Goal: Information Seeking & Learning: Learn about a topic

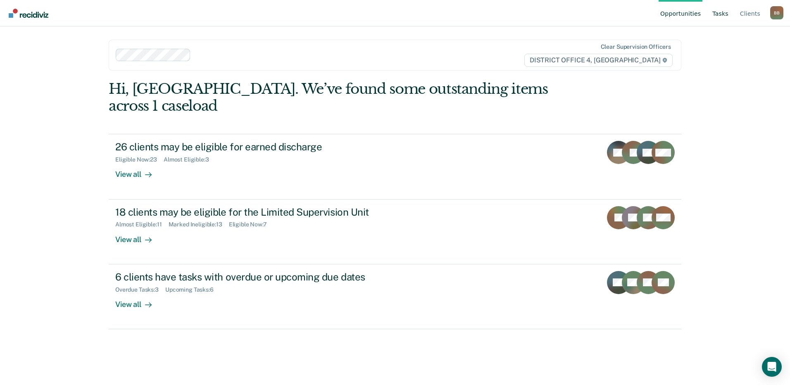
click at [720, 13] on link "Tasks" at bounding box center [719, 13] width 19 height 26
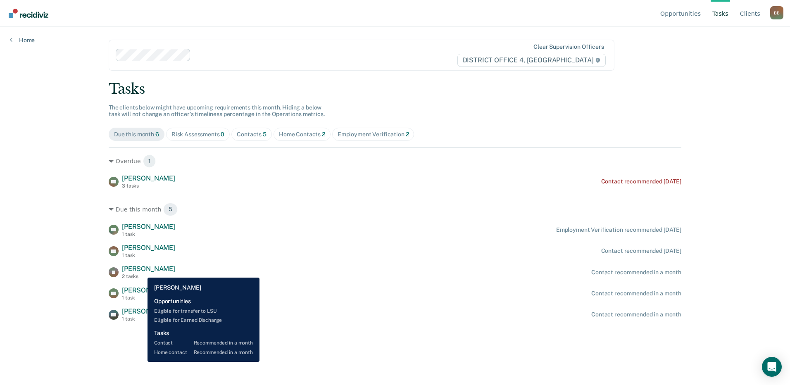
click at [141, 271] on span "[PERSON_NAME]" at bounding box center [148, 269] width 53 height 8
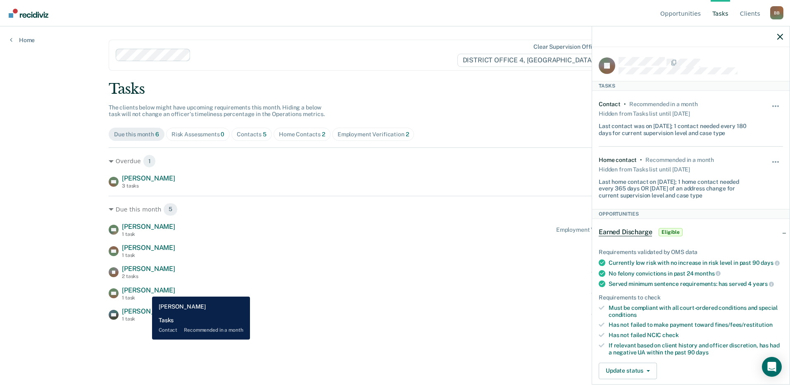
click at [146, 290] on span "[PERSON_NAME]" at bounding box center [148, 290] width 53 height 8
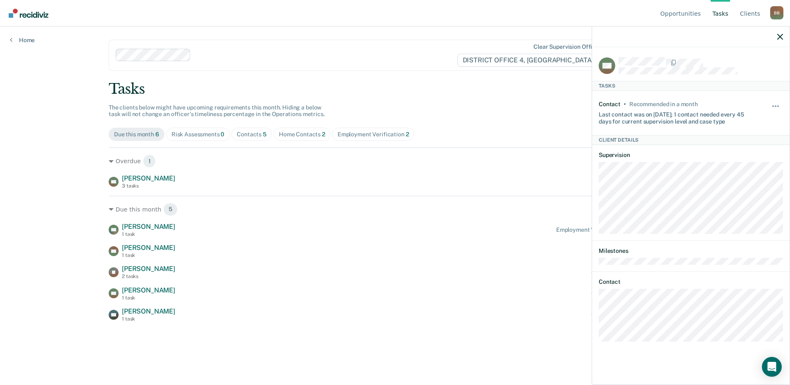
click at [59, 270] on div "Opportunities Tasks Client s [PERSON_NAME][GEOGRAPHIC_DATA] Profile How it work…" at bounding box center [395, 192] width 790 height 385
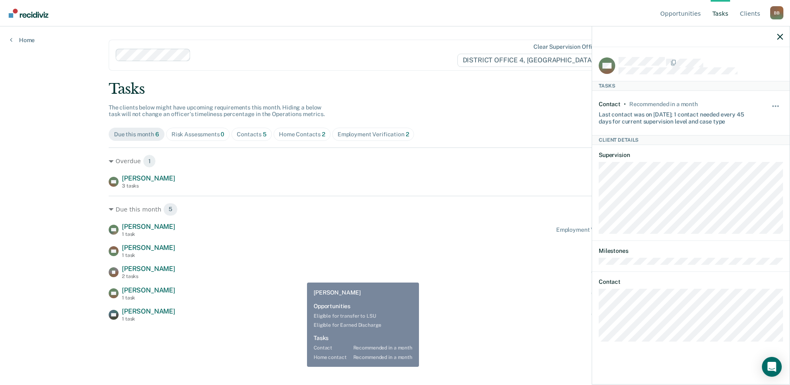
click at [376, 261] on div "SM [PERSON_NAME] 1 task Employment Verification recommended [DATE] [PERSON_NAME…" at bounding box center [395, 273] width 572 height 100
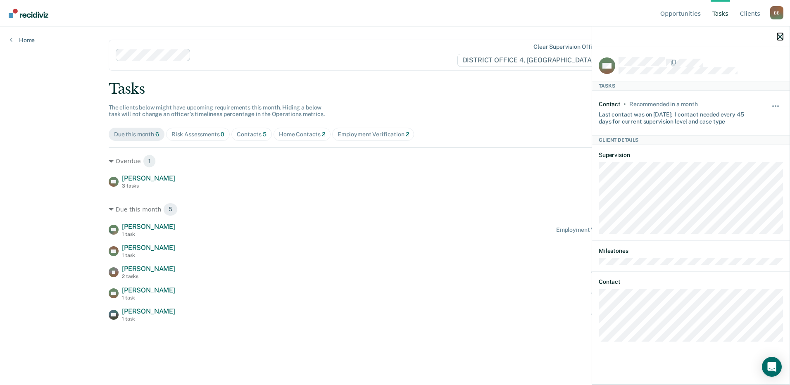
click at [780, 36] on icon "button" at bounding box center [780, 37] width 6 height 6
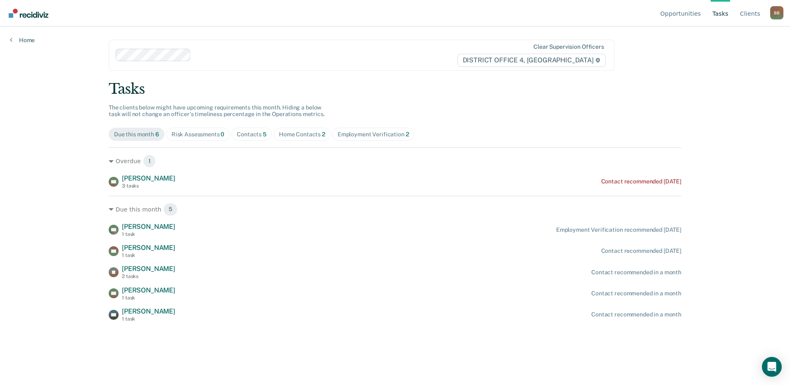
click at [289, 135] on div "Home Contacts 2" at bounding box center [302, 134] width 46 height 7
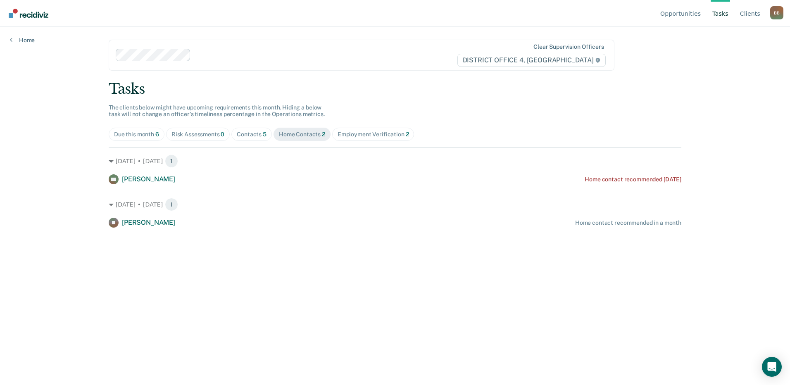
click at [129, 136] on div "Due this month 6" at bounding box center [136, 134] width 45 height 7
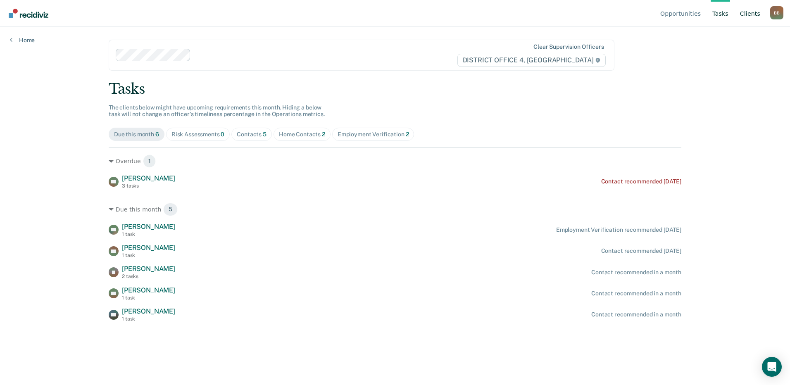
click at [750, 17] on link "Client s" at bounding box center [750, 13] width 24 height 26
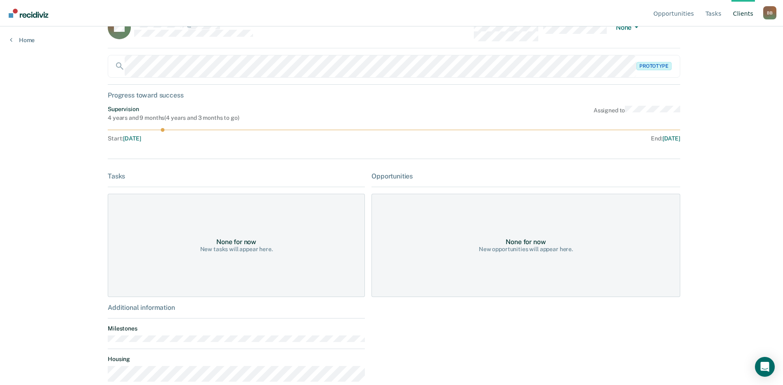
scroll to position [38, 0]
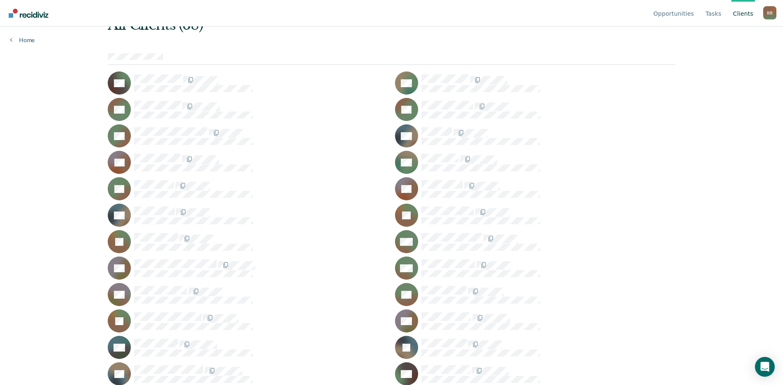
scroll to position [124, 0]
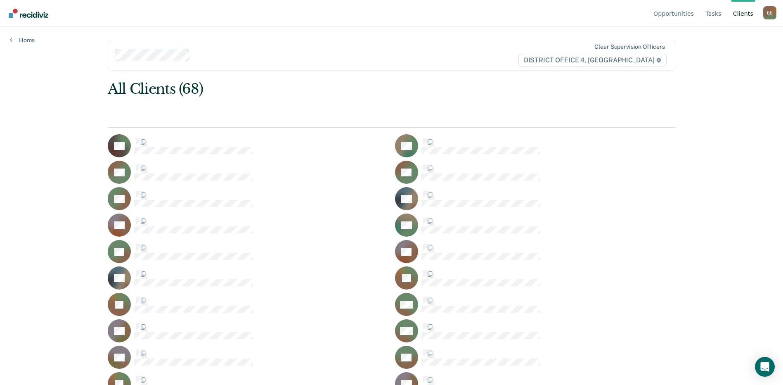
scroll to position [124, 0]
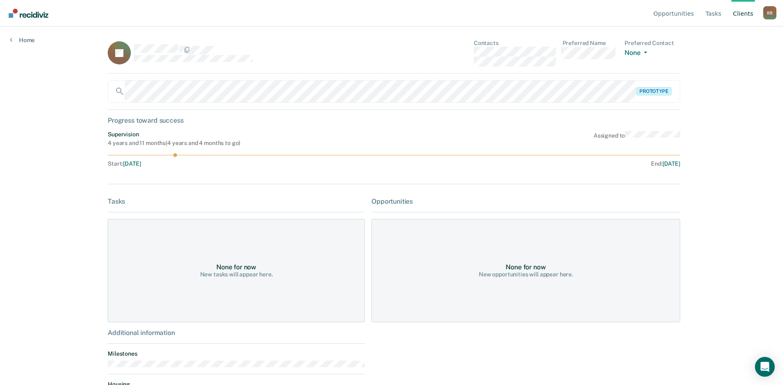
scroll to position [124, 0]
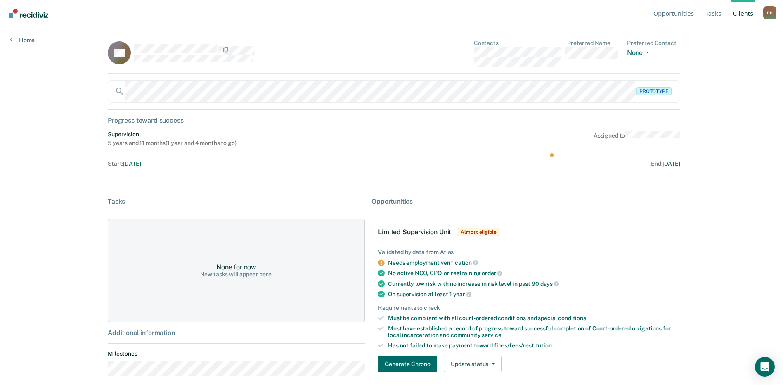
scroll to position [124, 0]
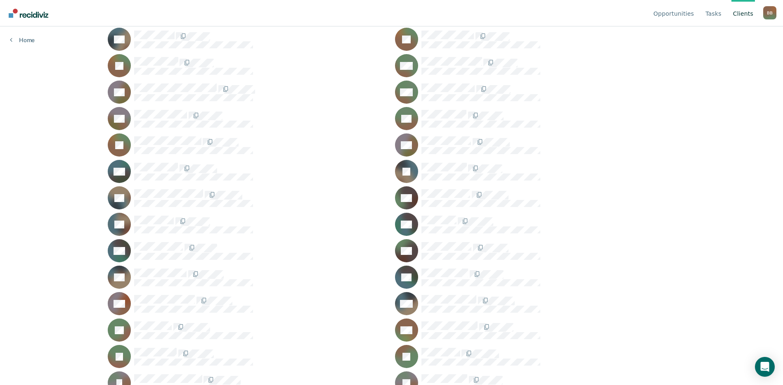
scroll to position [248, 0]
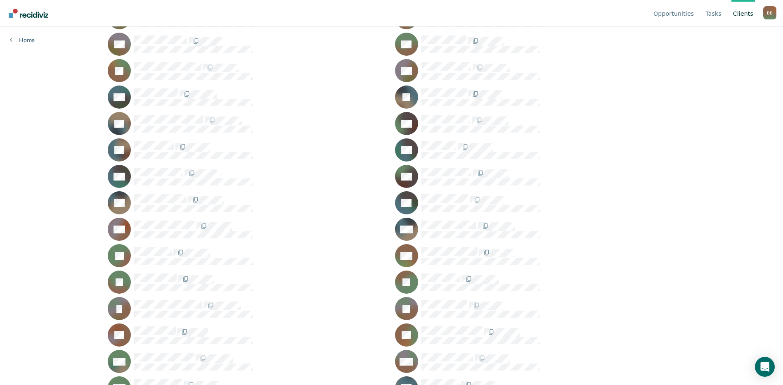
scroll to position [330, 0]
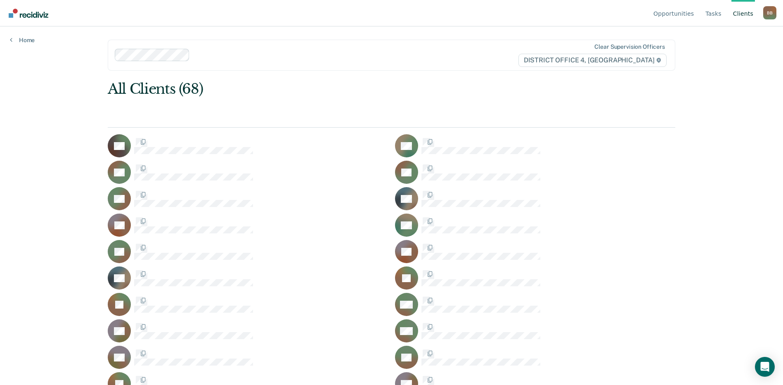
scroll to position [619, 0]
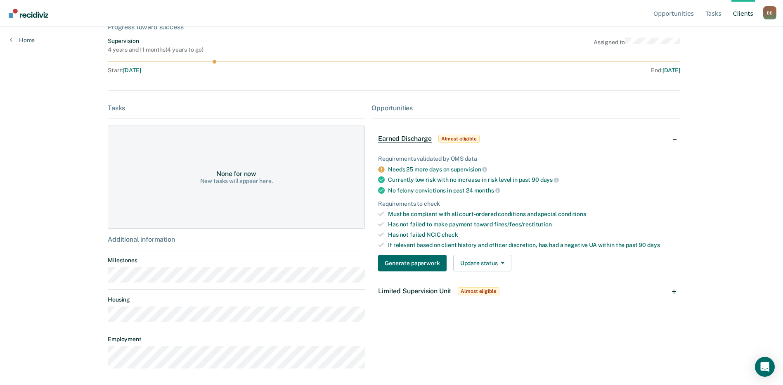
scroll to position [47, 0]
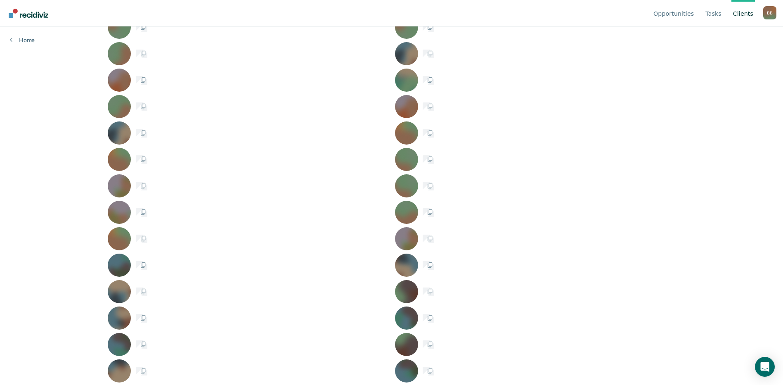
scroll to position [645, 0]
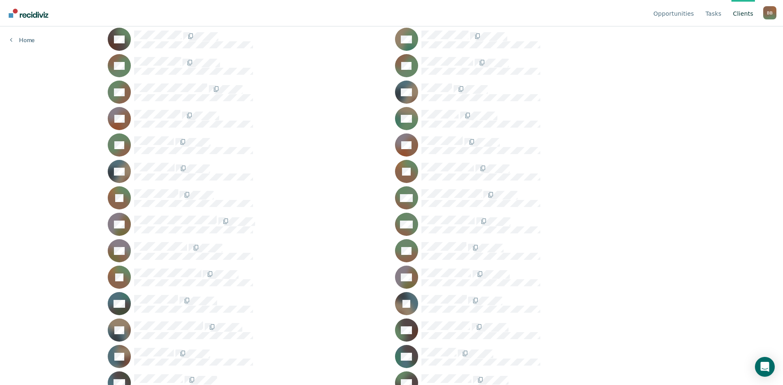
scroll to position [1, 0]
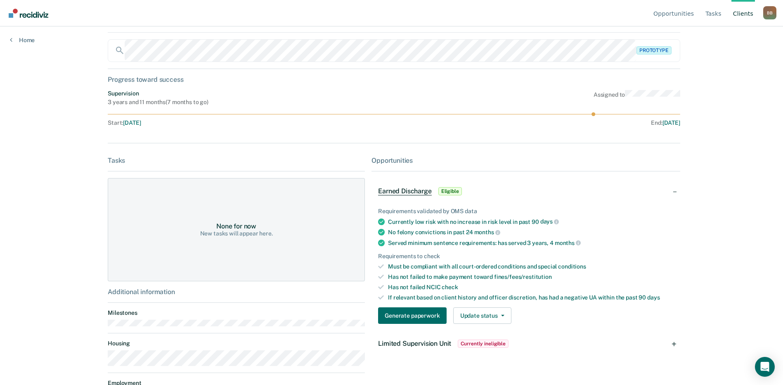
scroll to position [85, 0]
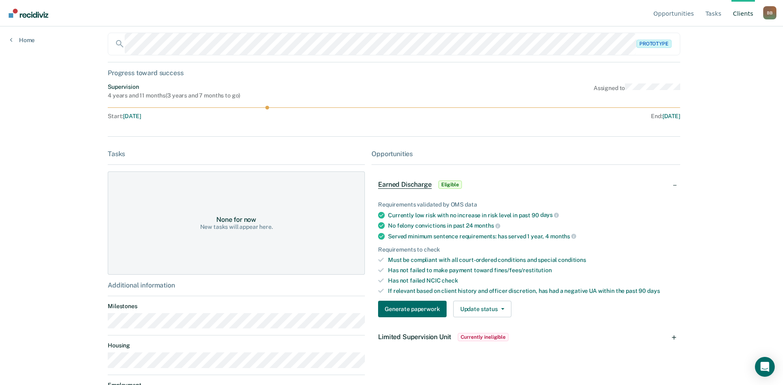
scroll to position [86, 0]
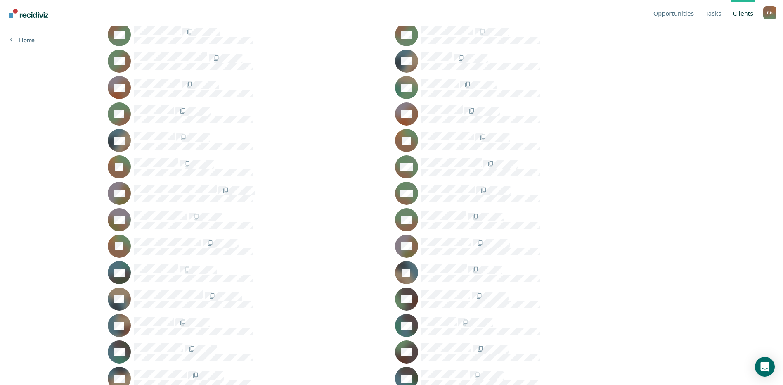
scroll to position [124, 0]
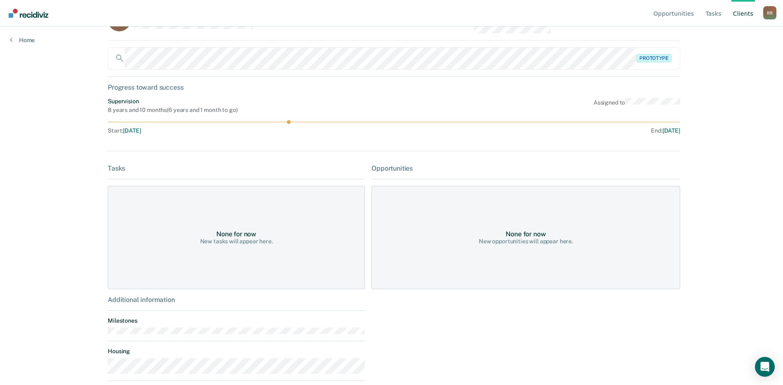
scroll to position [85, 0]
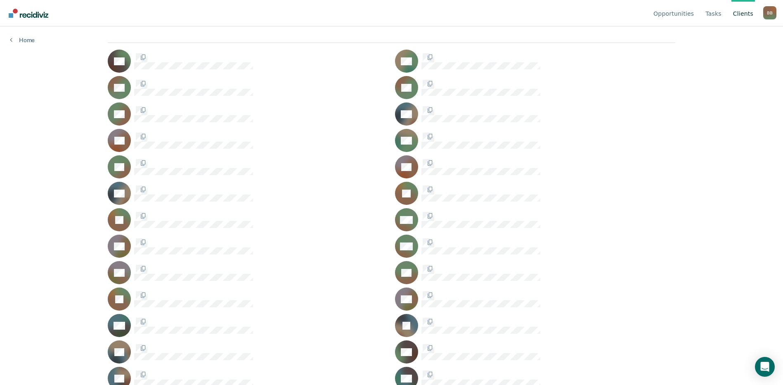
scroll to position [124, 0]
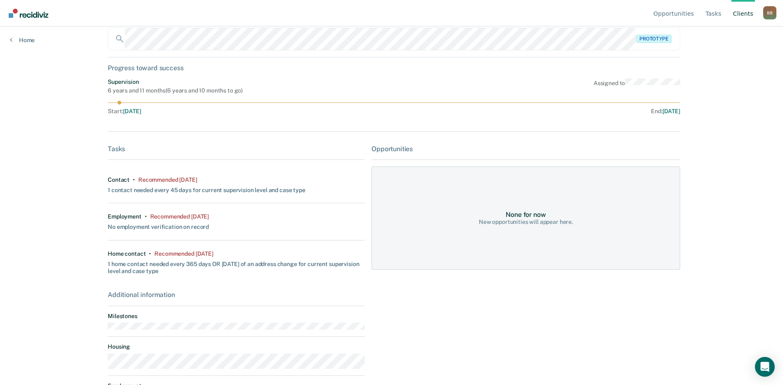
scroll to position [100, 0]
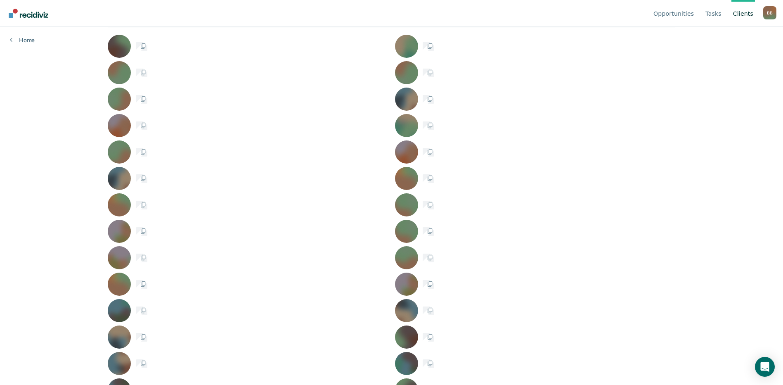
scroll to position [124, 0]
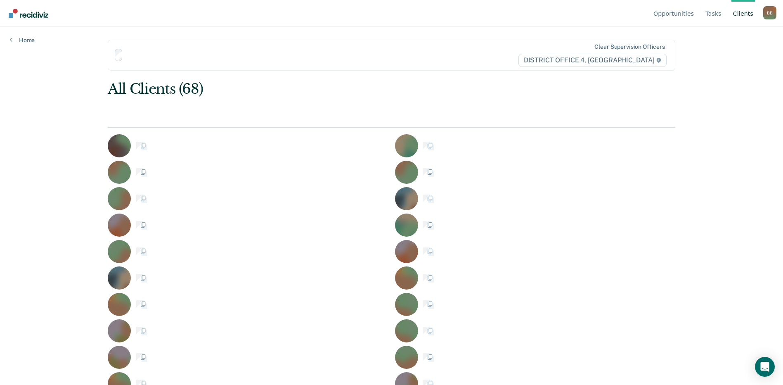
scroll to position [124, 0]
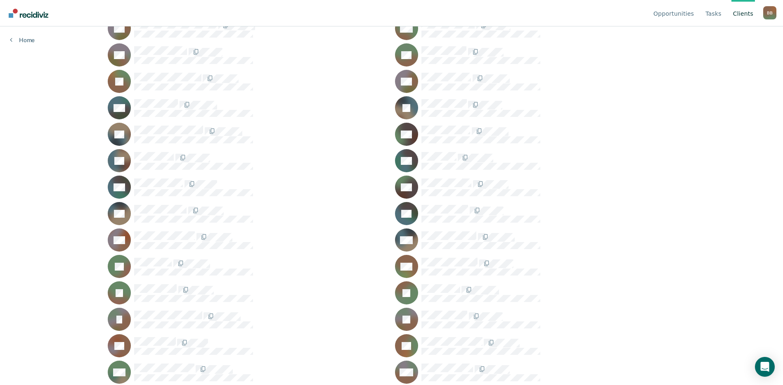
scroll to position [289, 0]
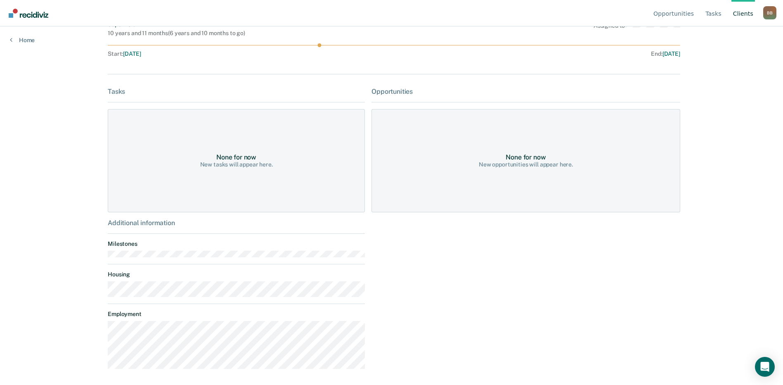
scroll to position [111, 0]
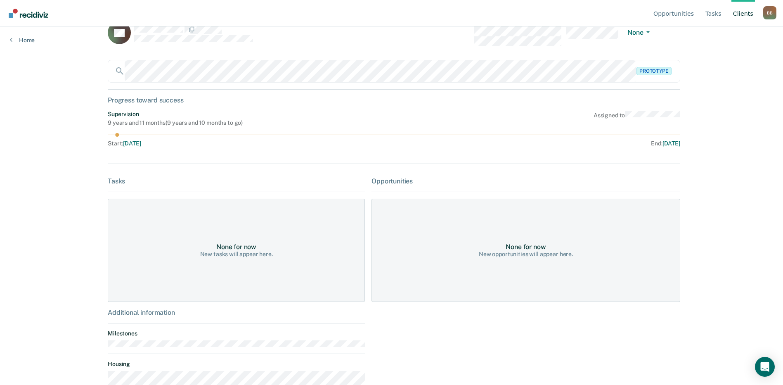
scroll to position [38, 0]
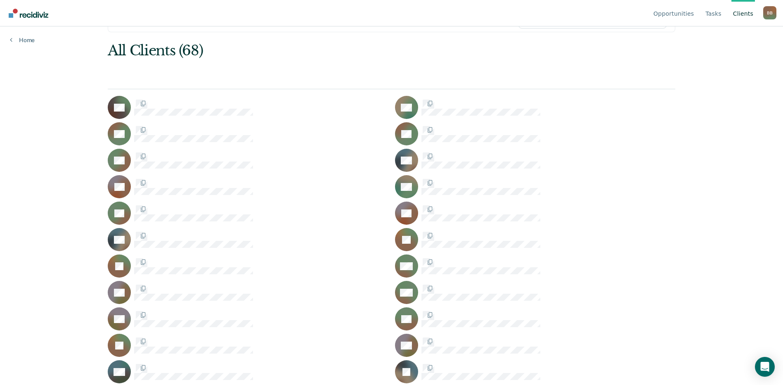
scroll to position [289, 0]
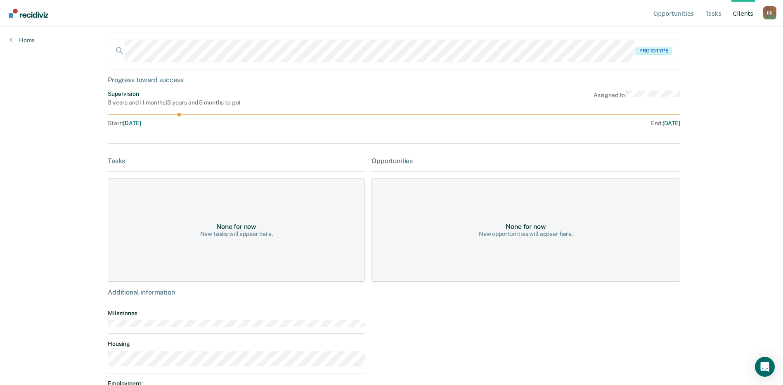
scroll to position [85, 0]
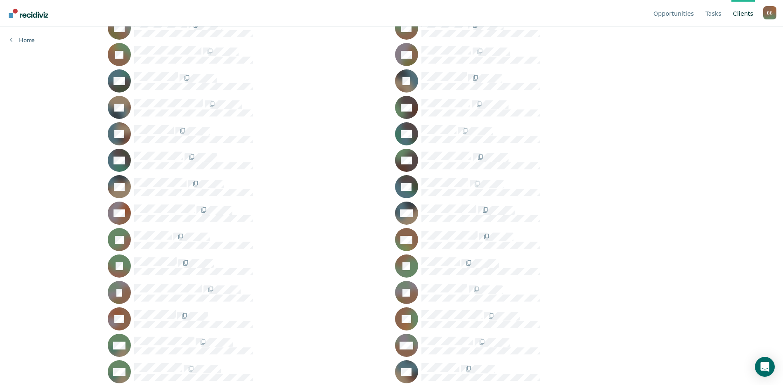
scroll to position [372, 0]
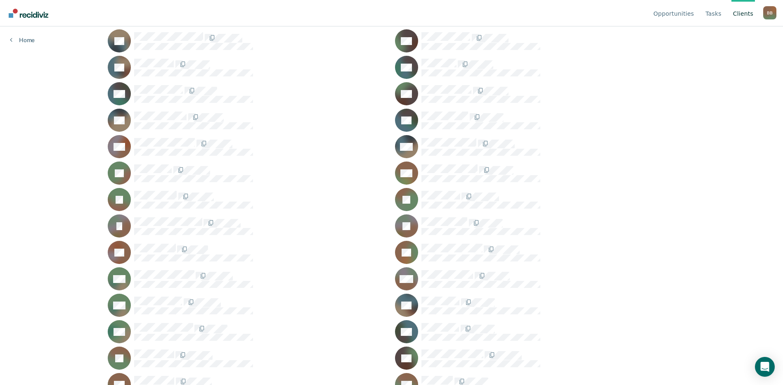
scroll to position [413, 0]
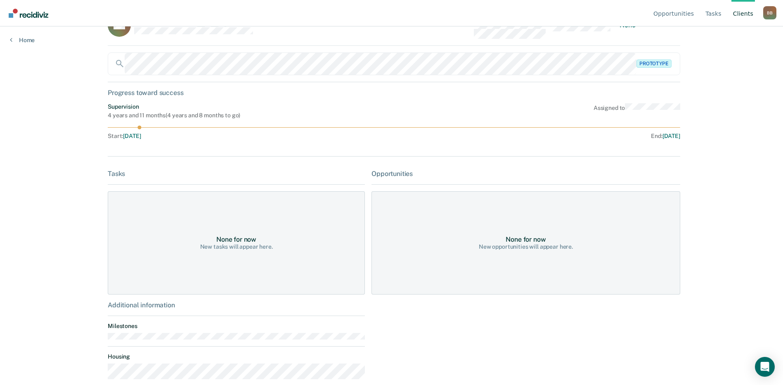
scroll to position [38, 0]
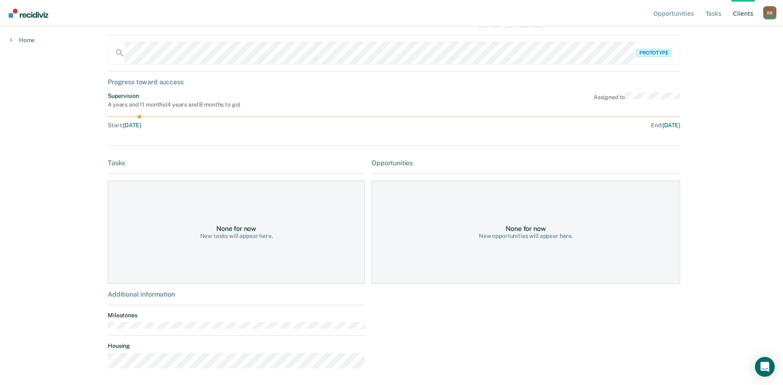
scroll to position [413, 0]
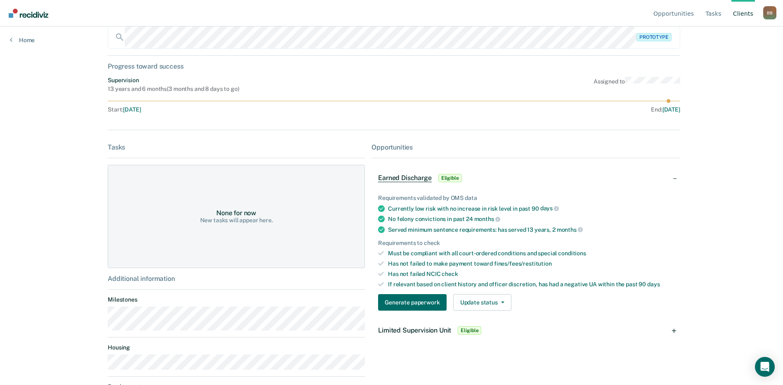
scroll to position [102, 0]
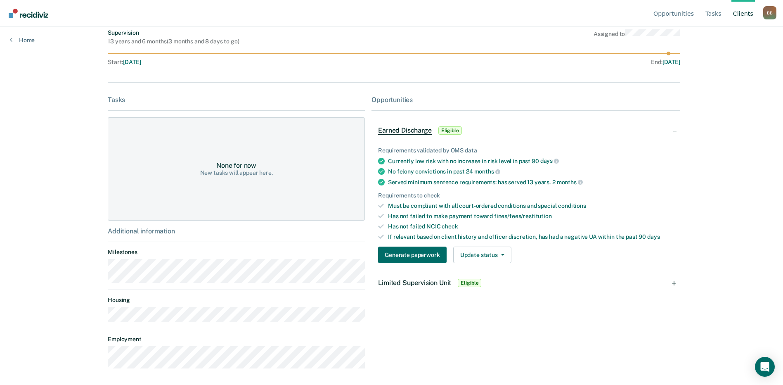
scroll to position [413, 0]
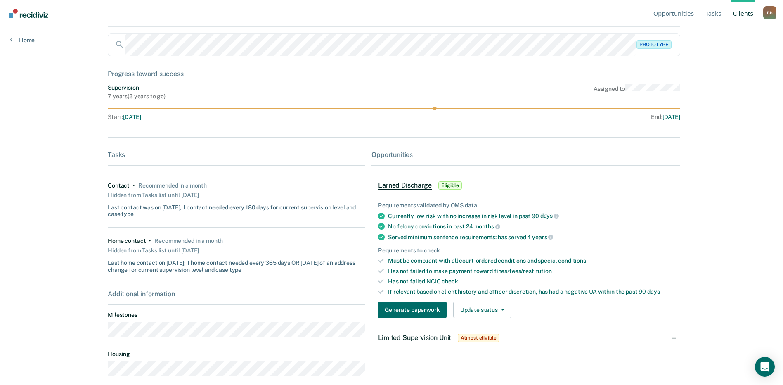
scroll to position [101, 0]
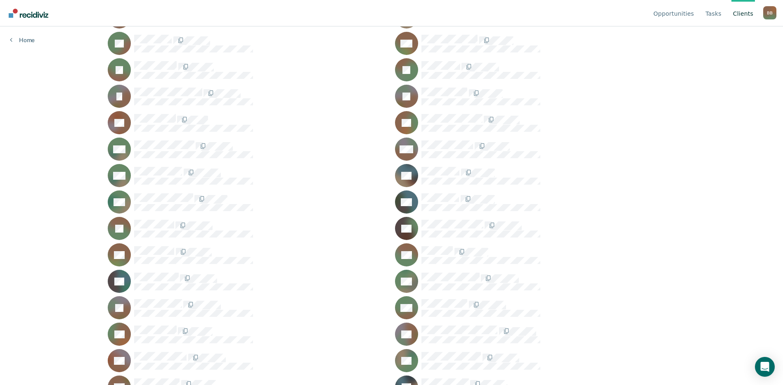
scroll to position [537, 0]
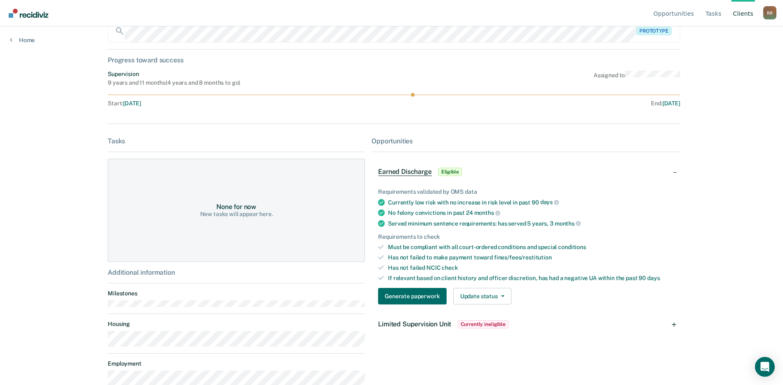
scroll to position [78, 0]
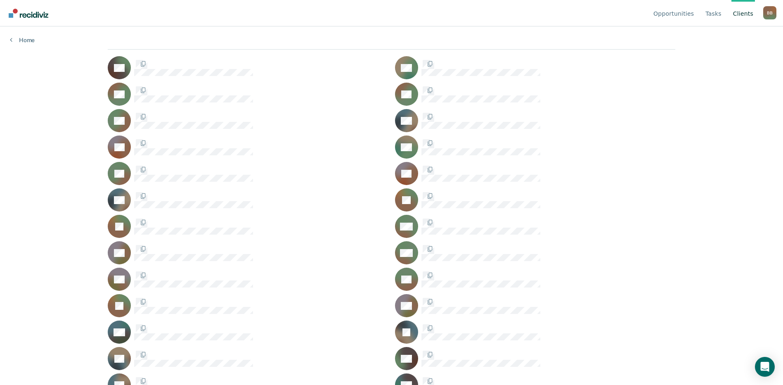
scroll to position [537, 0]
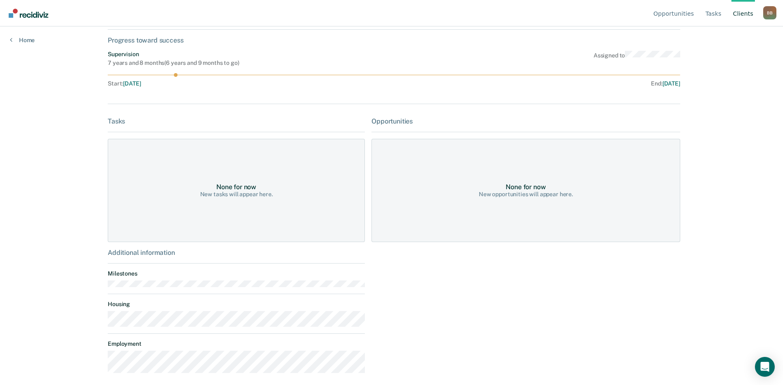
scroll to position [85, 0]
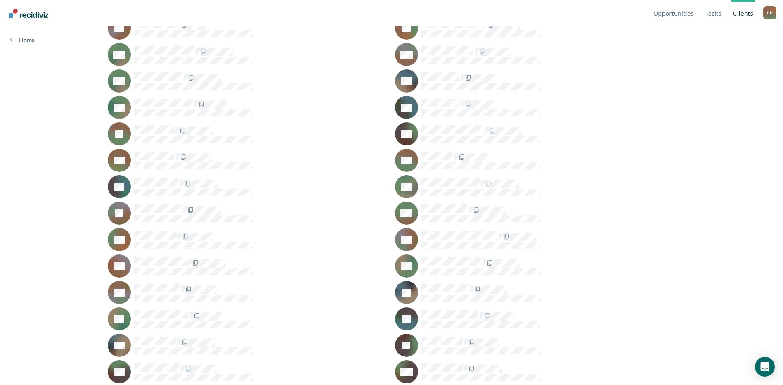
scroll to position [645, 0]
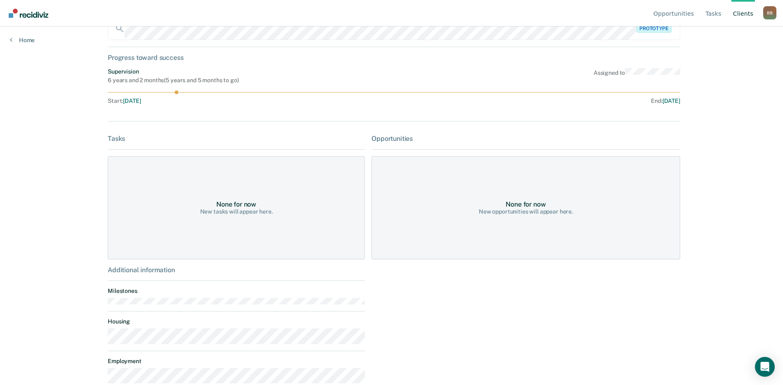
scroll to position [78, 0]
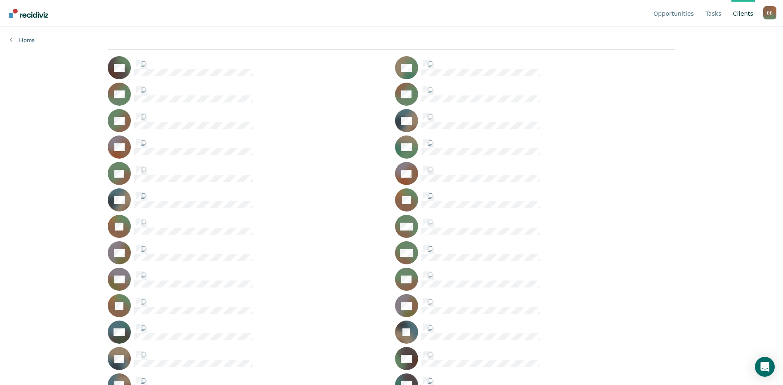
scroll to position [645, 0]
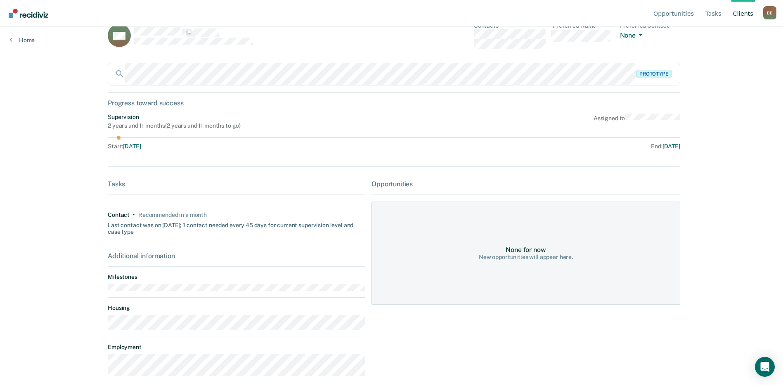
scroll to position [26, 0]
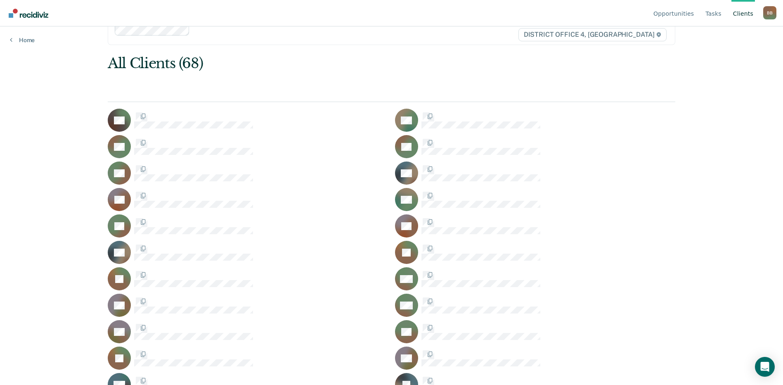
scroll to position [645, 0]
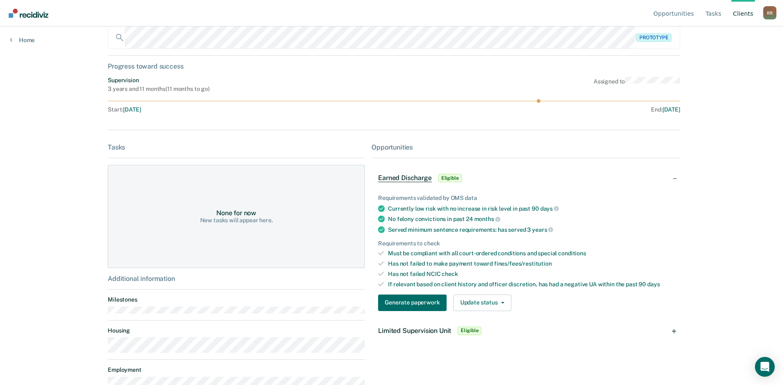
scroll to position [131, 0]
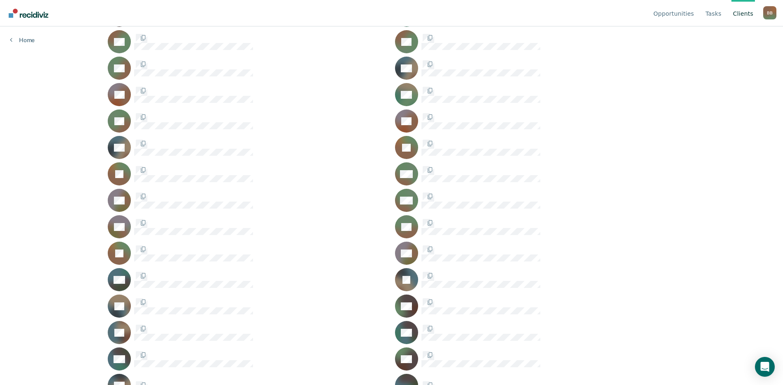
scroll to position [645, 0]
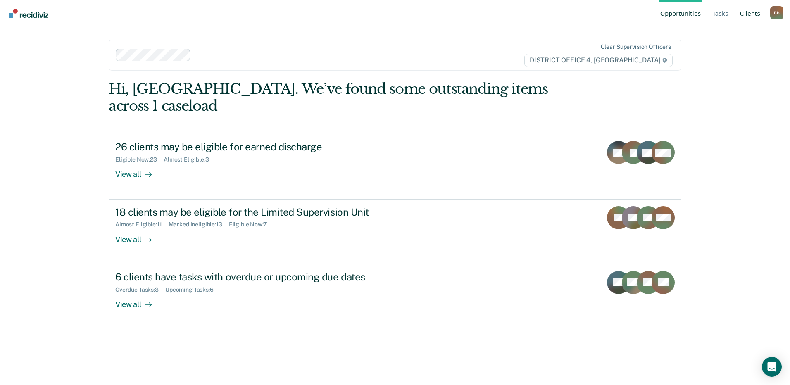
click at [746, 15] on link "Client s" at bounding box center [750, 13] width 24 height 26
